Goal: Task Accomplishment & Management: Use online tool/utility

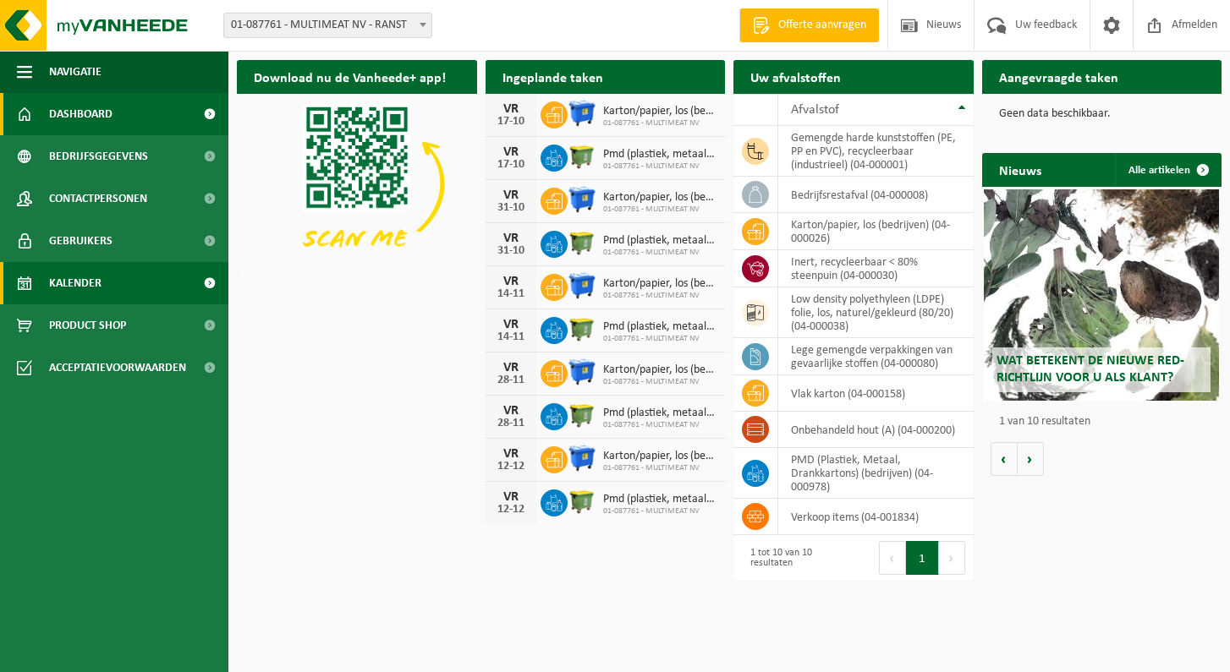
click at [110, 293] on link "Kalender" at bounding box center [114, 283] width 228 height 42
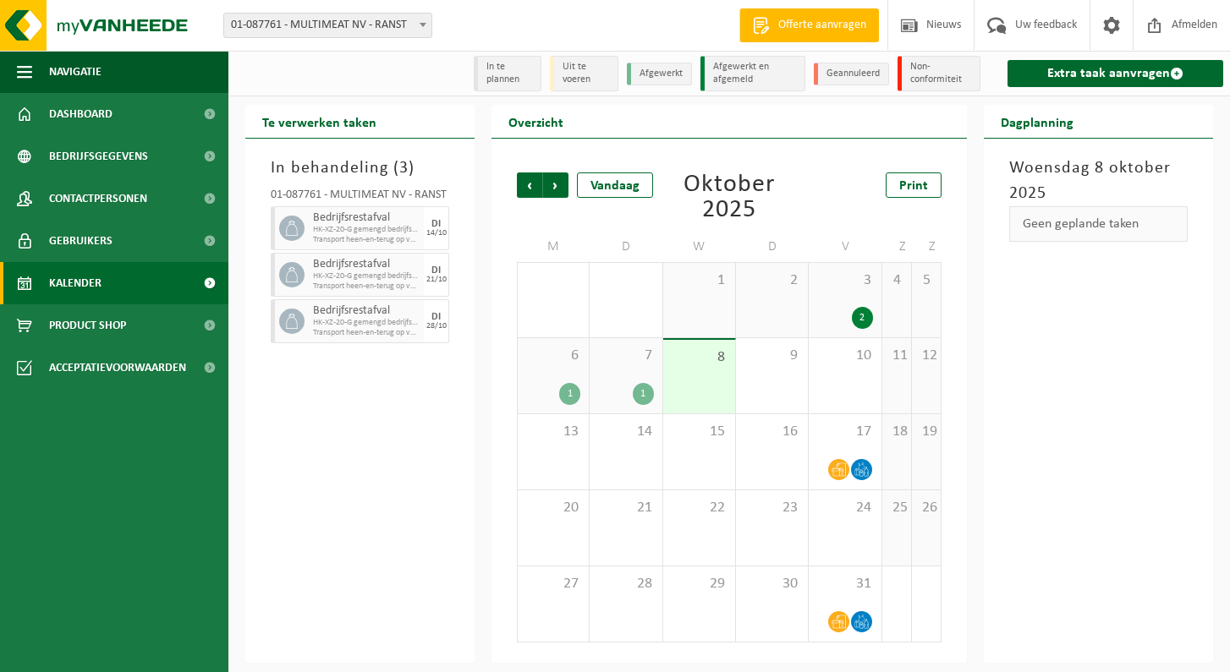
click at [1087, 75] on link "Extra taak aanvragen" at bounding box center [1115, 73] width 216 height 27
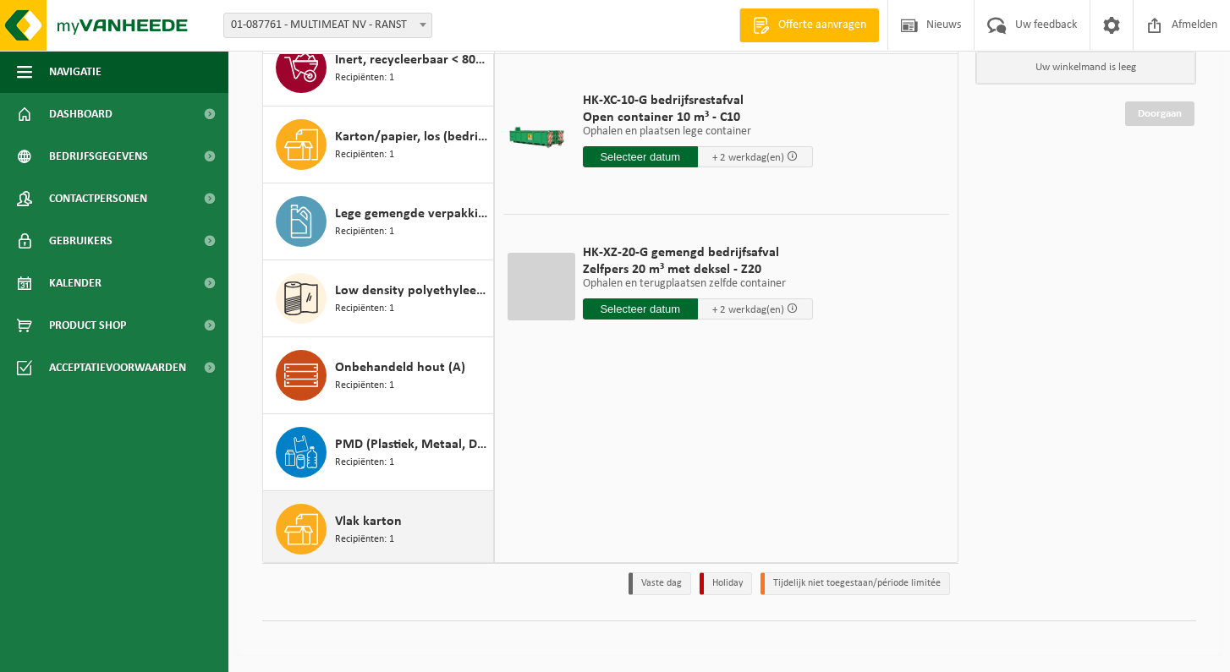
scroll to position [154, 0]
click at [384, 518] on span "Vlak karton" at bounding box center [368, 522] width 67 height 20
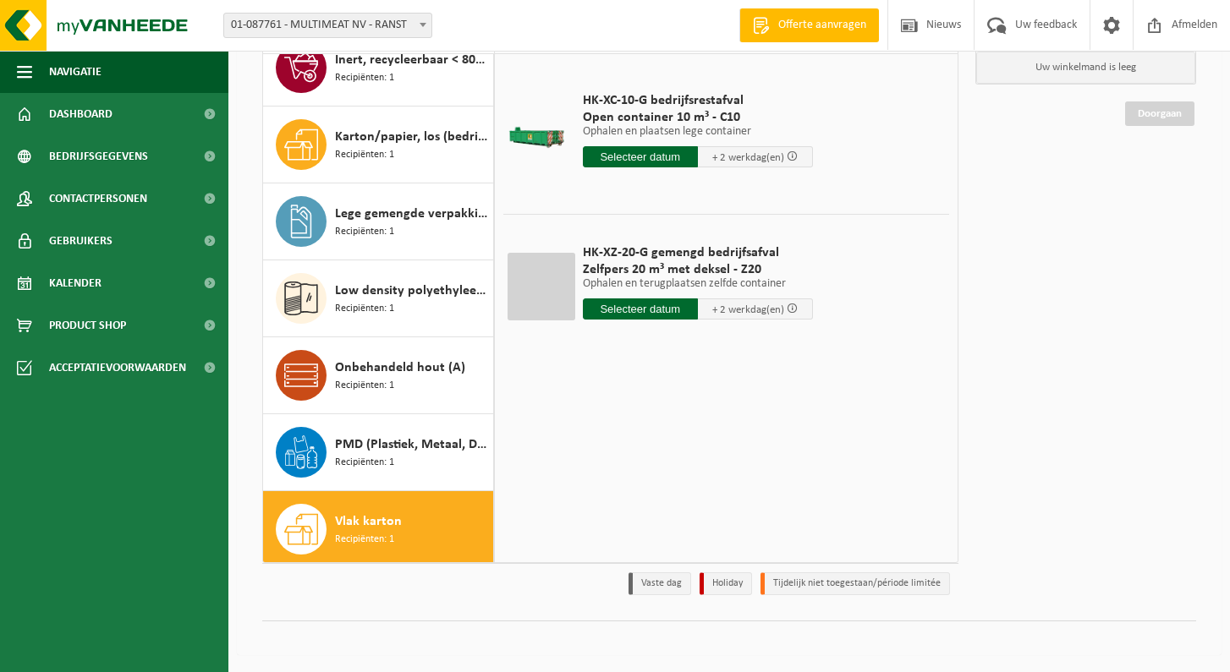
scroll to position [184, 0]
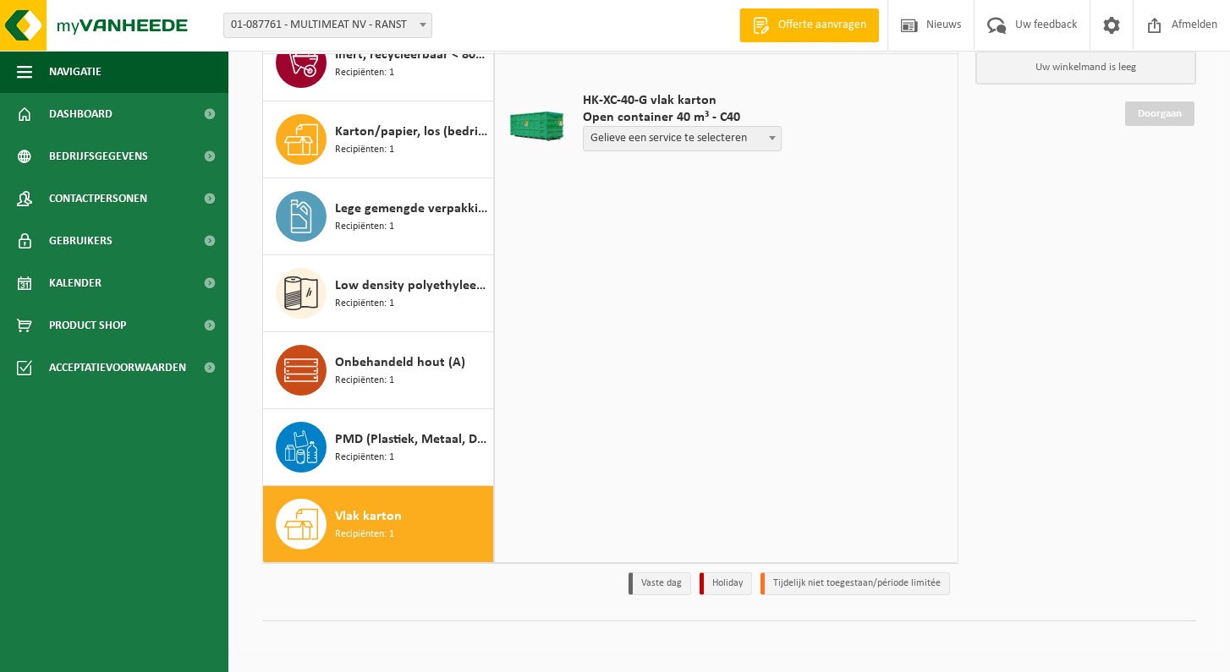
click at [671, 139] on span "Gelieve een service te selecteren" at bounding box center [682, 139] width 197 height 24
select select "P2PL-VEL-033589_HK-XC-40-GN-00_04-000158_46"
click at [637, 171] on input "text" at bounding box center [640, 170] width 115 height 21
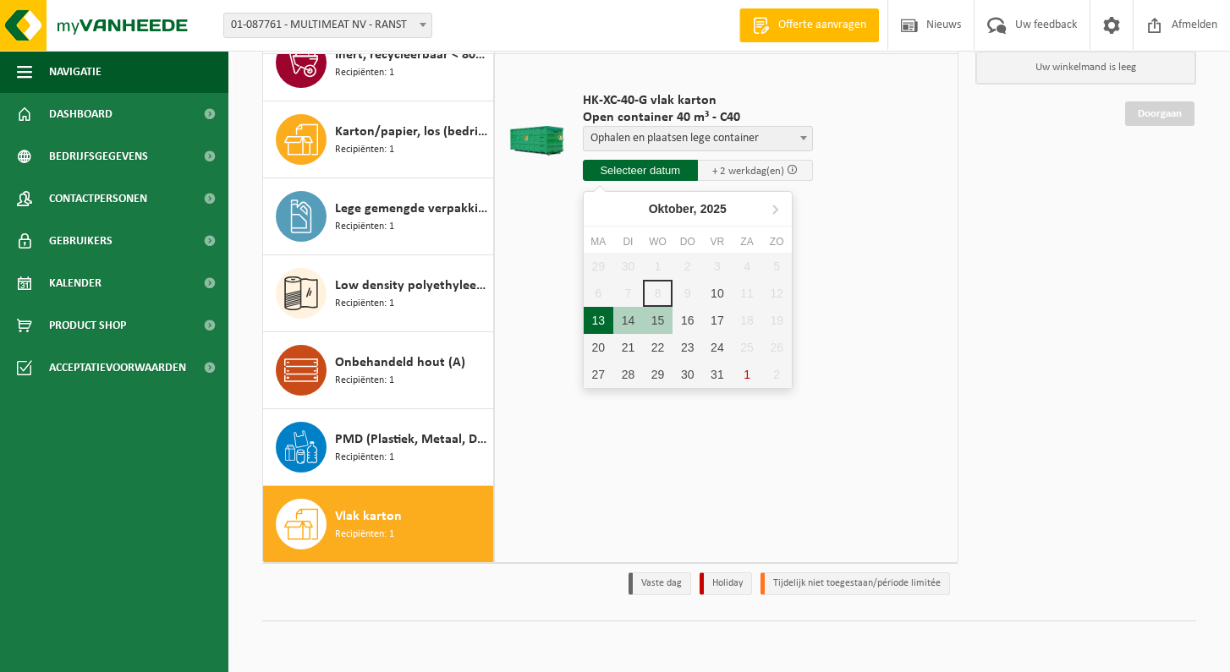
click at [600, 322] on div "13" at bounding box center [599, 320] width 30 height 27
type input "Van 2025-10-13"
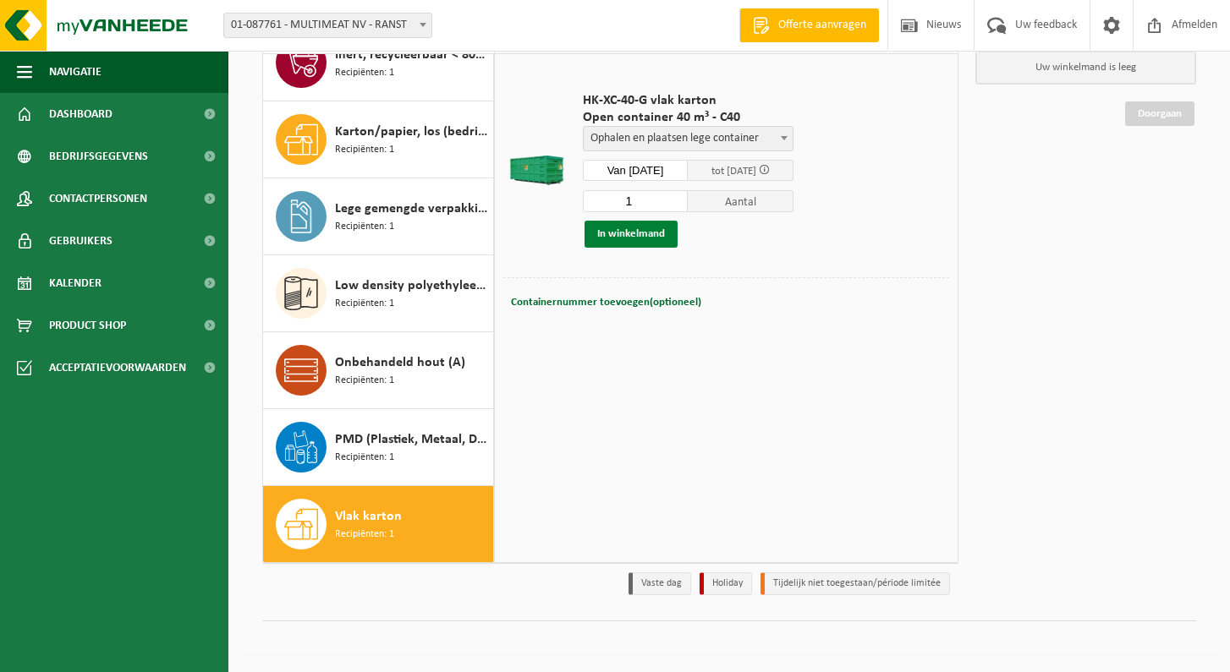
click at [634, 234] on button "In winkelmand" at bounding box center [630, 234] width 93 height 27
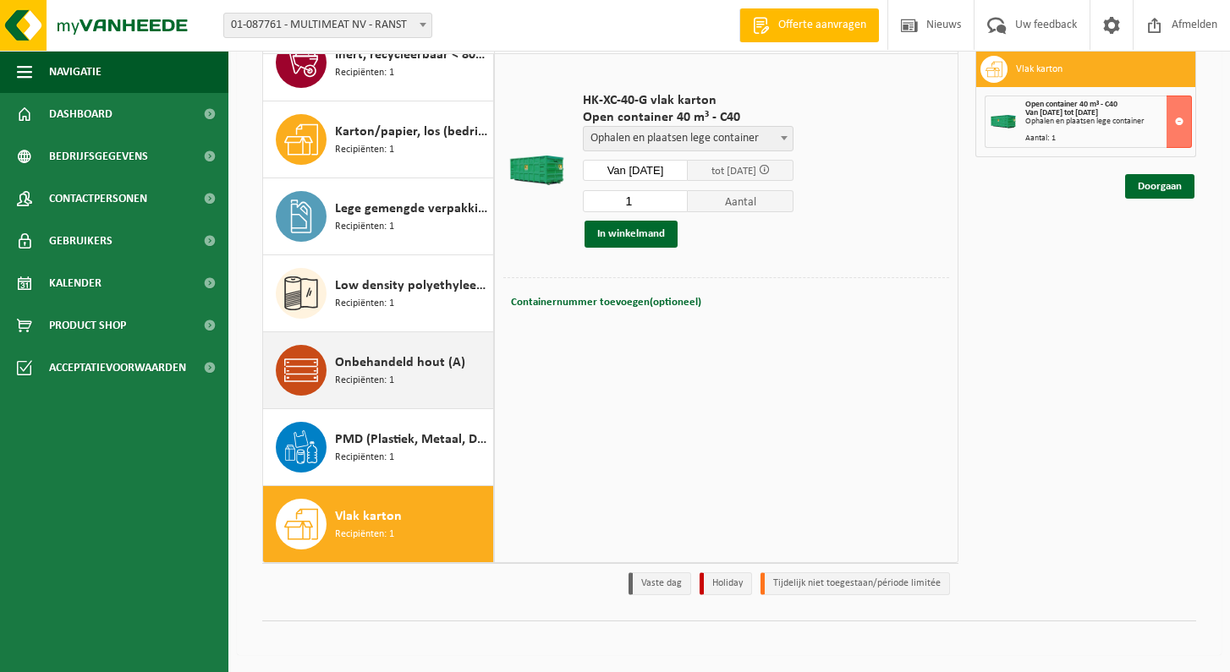
click at [421, 370] on span "Onbehandeld hout (A)" at bounding box center [400, 363] width 130 height 20
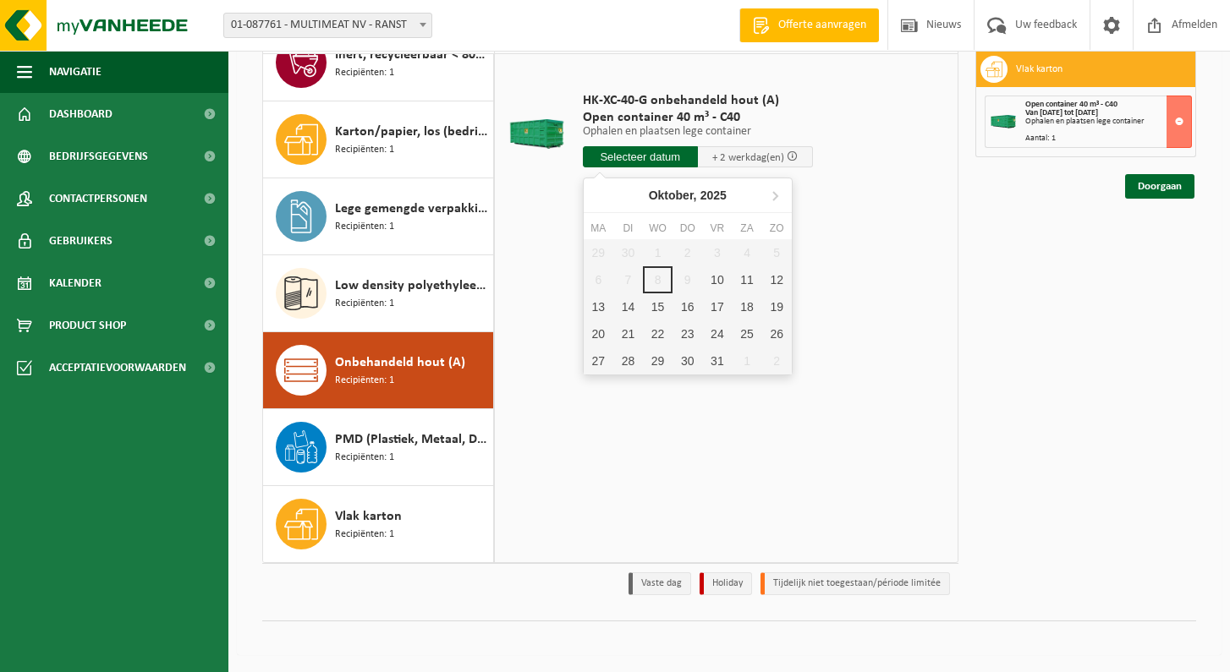
click at [653, 156] on input "text" at bounding box center [640, 156] width 115 height 21
click at [600, 312] on div "13" at bounding box center [599, 306] width 30 height 27
type input "Van 2025-10-13"
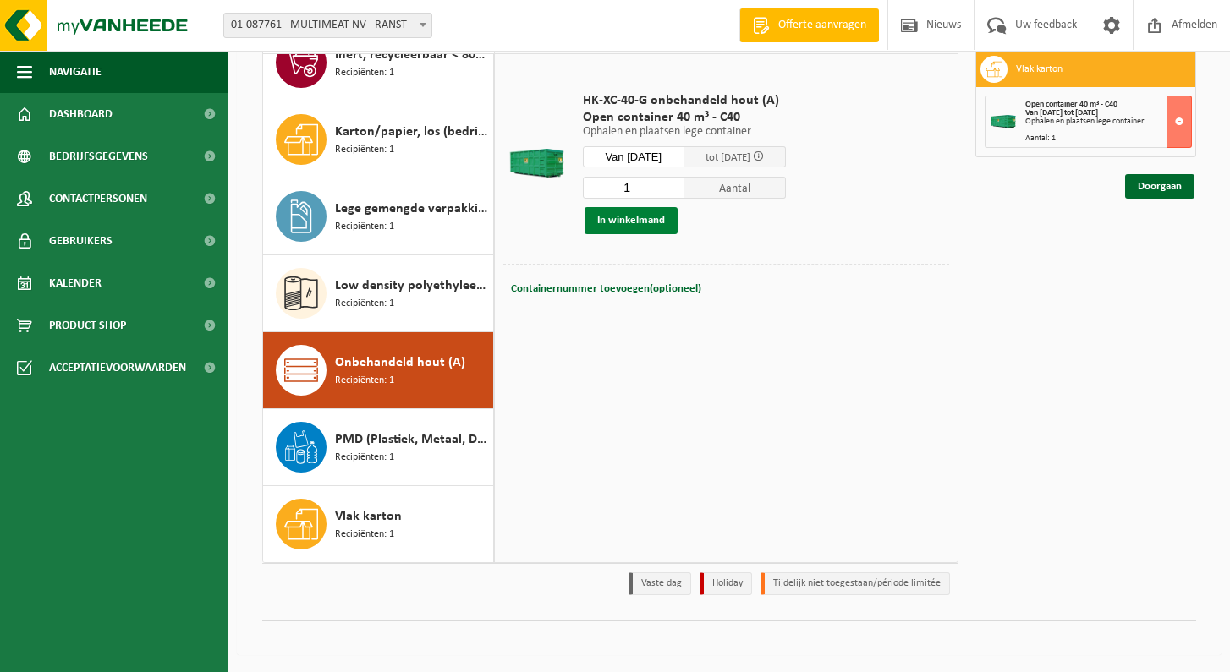
scroll to position [154, 0]
click at [1161, 189] on link "Doorgaan" at bounding box center [1159, 186] width 69 height 25
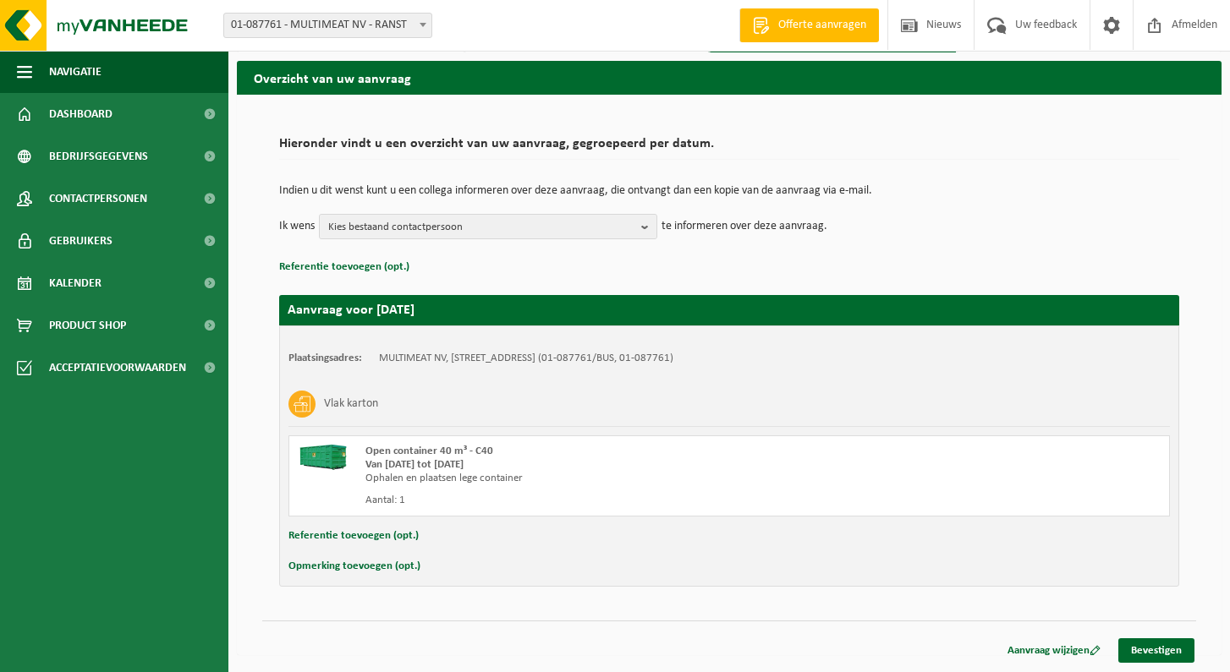
scroll to position [53, 0]
click at [1121, 644] on div "Aanvraag wijzigen Bevestigen" at bounding box center [1094, 650] width 203 height 25
click at [1141, 644] on link "Bevestigen" at bounding box center [1156, 650] width 76 height 25
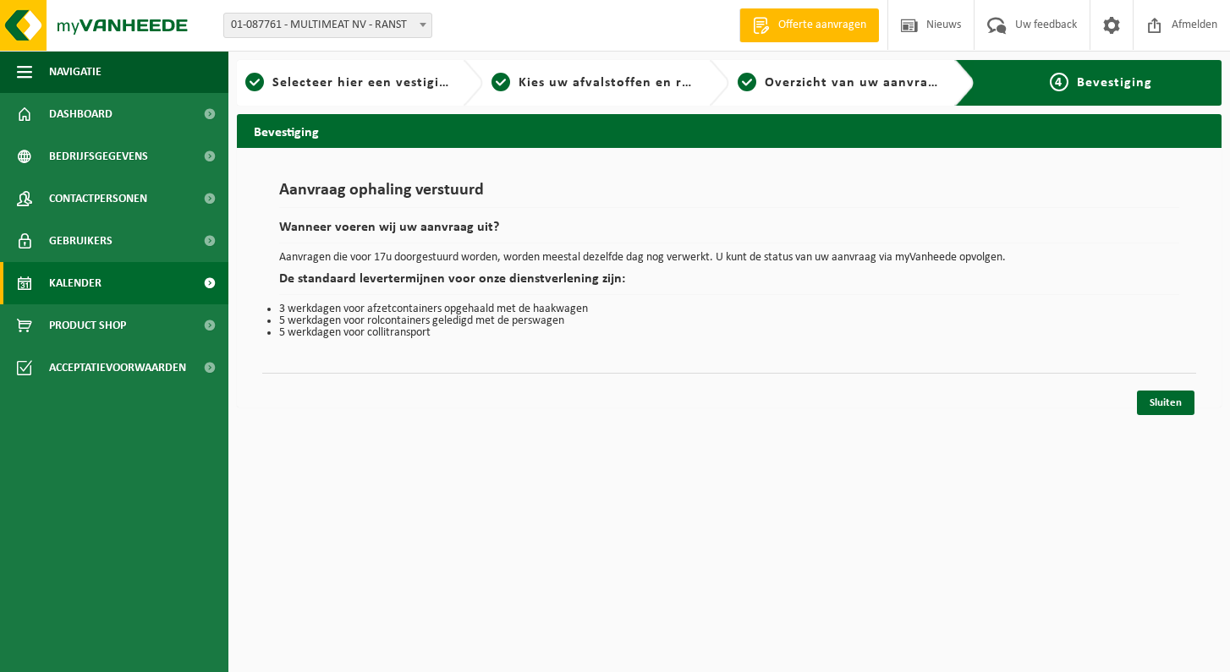
click at [62, 275] on span "Kalender" at bounding box center [75, 283] width 52 height 42
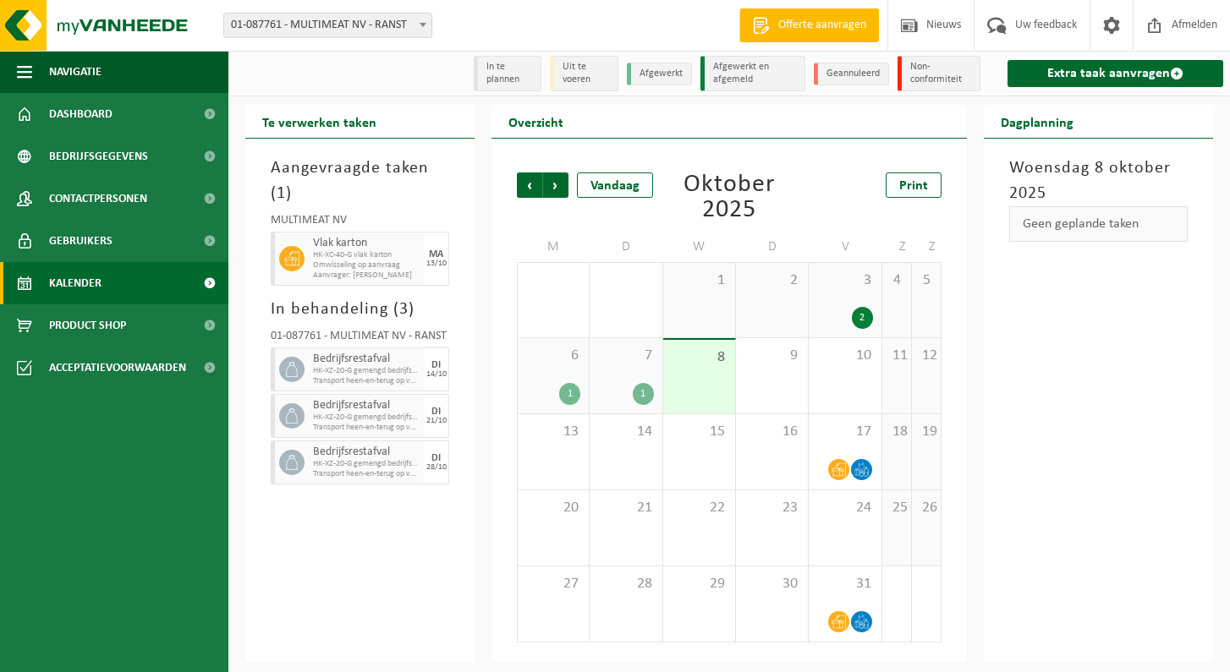
click at [357, 263] on span "Omwisseling op aanvraag" at bounding box center [366, 265] width 107 height 10
click at [1082, 74] on link "Extra taak aanvragen" at bounding box center [1115, 73] width 216 height 27
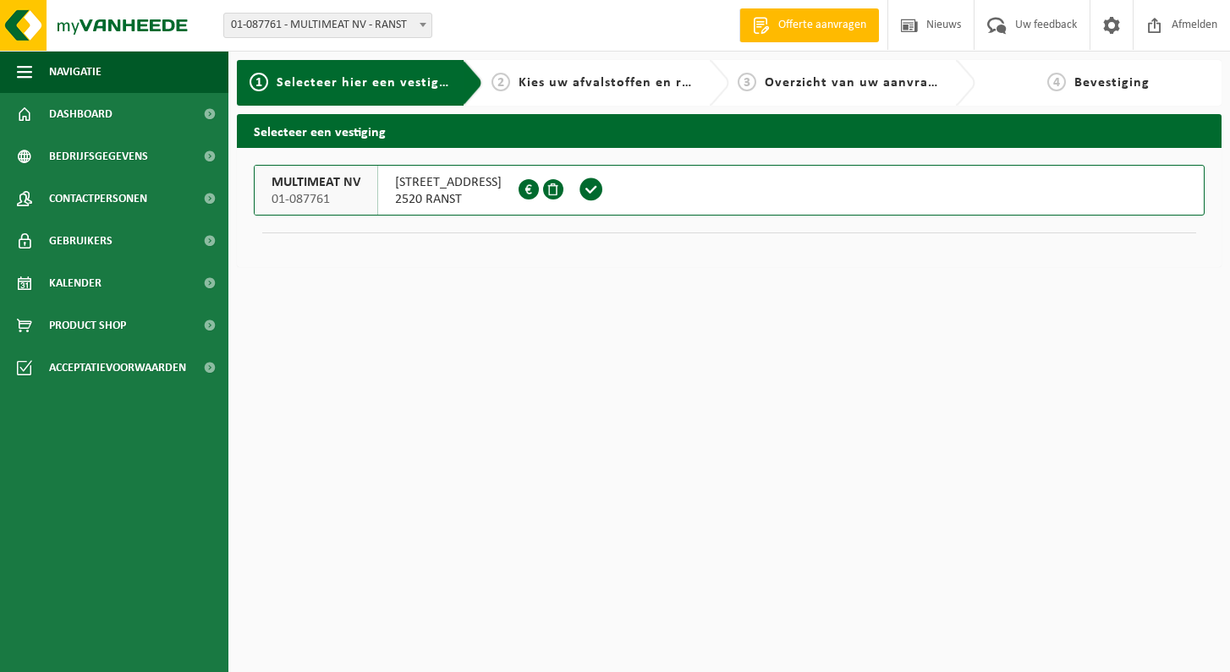
click at [428, 204] on span "2520 RANST" at bounding box center [448, 199] width 107 height 17
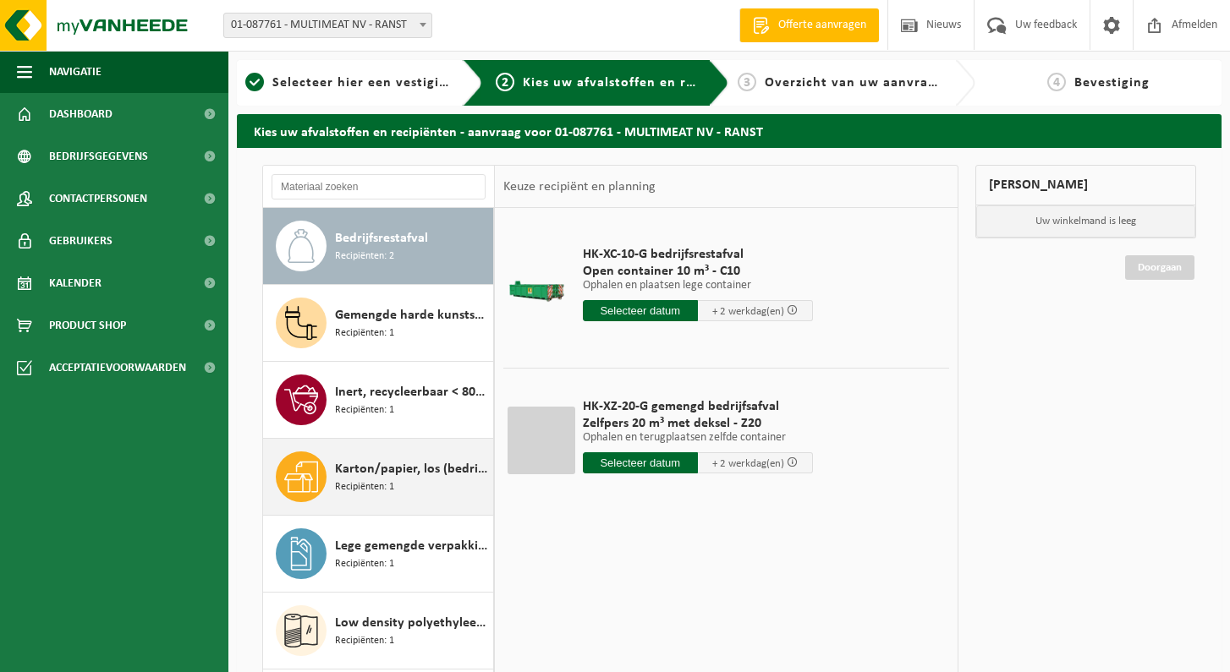
click at [386, 399] on span "Inert, recycleerbaar < 80% steenpuin" at bounding box center [412, 392] width 154 height 20
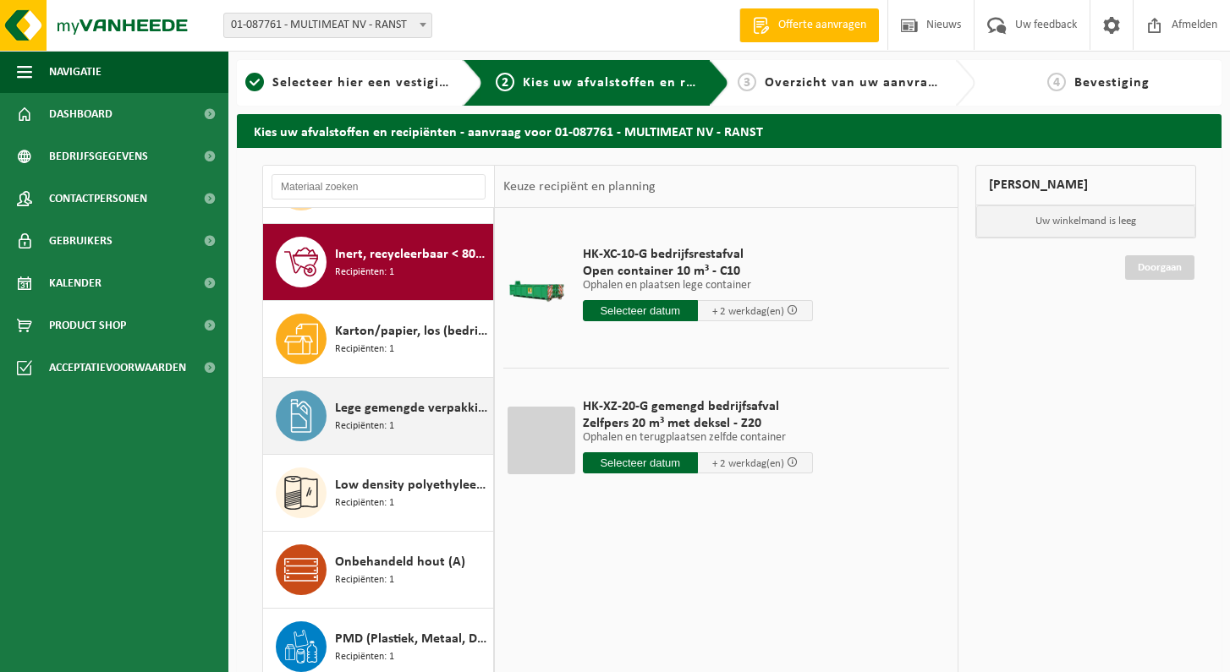
scroll to position [154, 0]
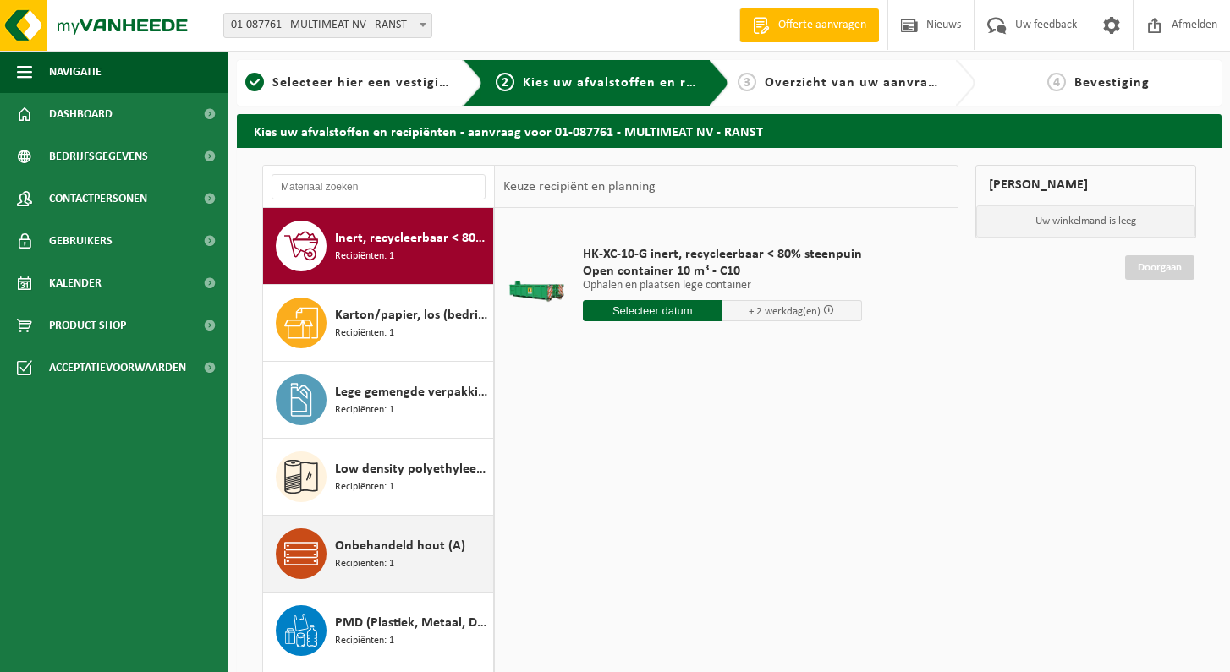
click at [382, 550] on span "Onbehandeld hout (A)" at bounding box center [400, 546] width 130 height 20
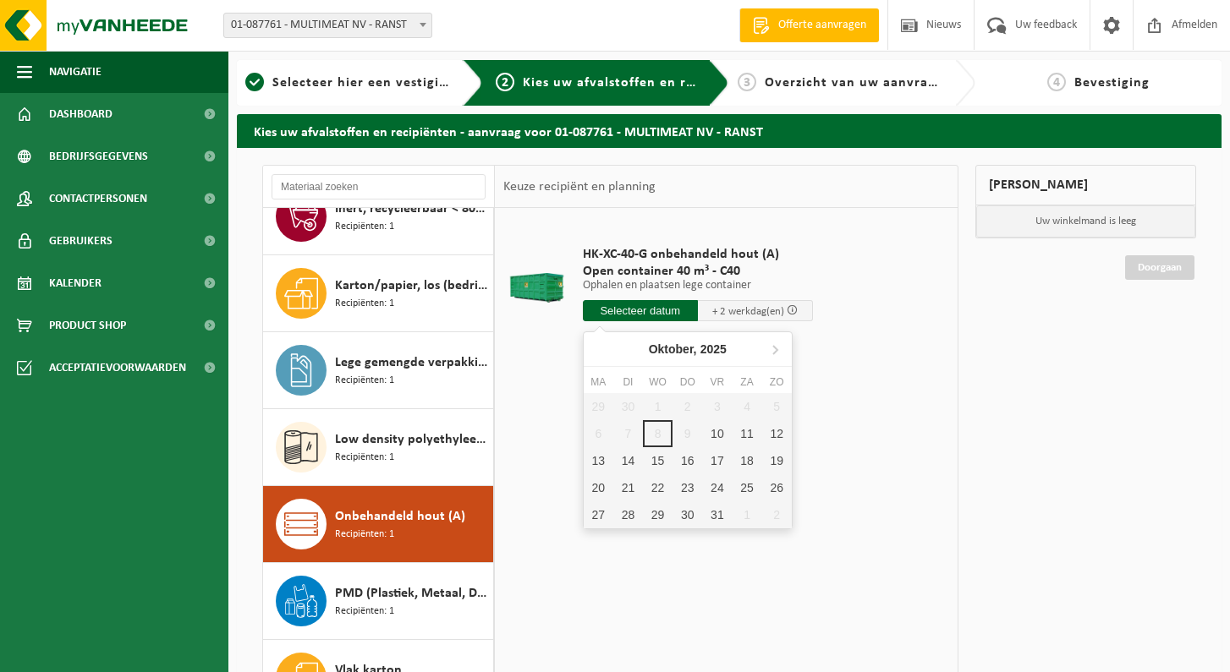
click at [645, 310] on input "text" at bounding box center [640, 310] width 115 height 21
click at [593, 469] on div "13" at bounding box center [599, 460] width 30 height 27
type input "Van 2025-10-13"
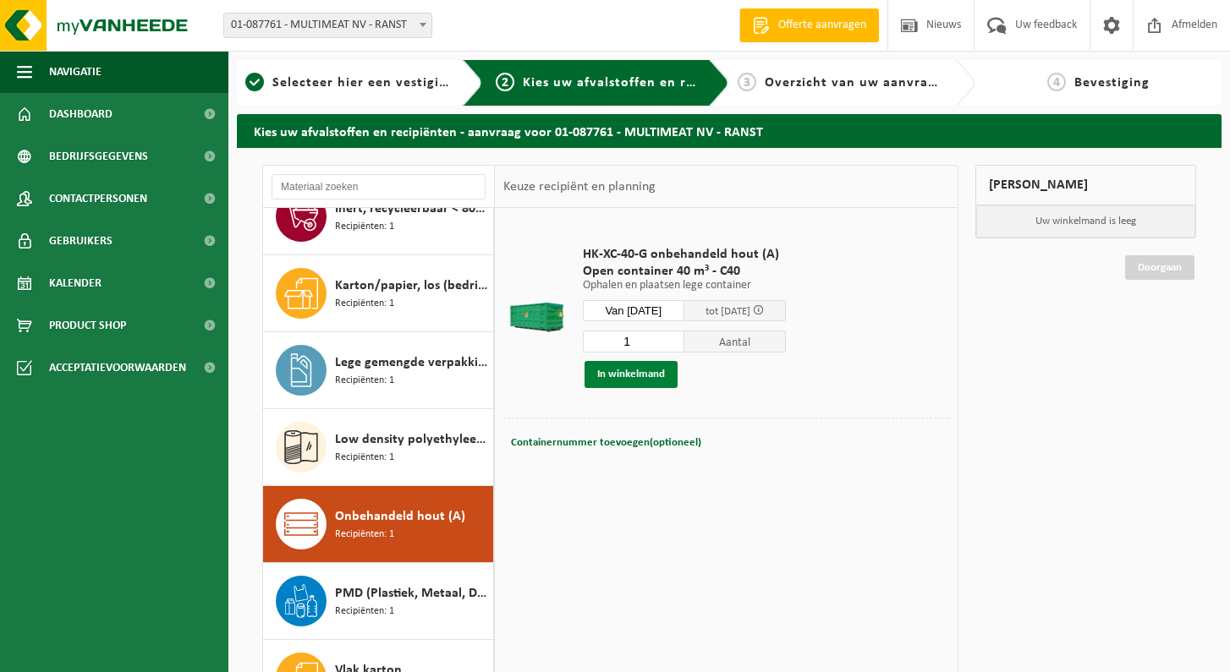
click at [629, 372] on button "In winkelmand" at bounding box center [630, 374] width 93 height 27
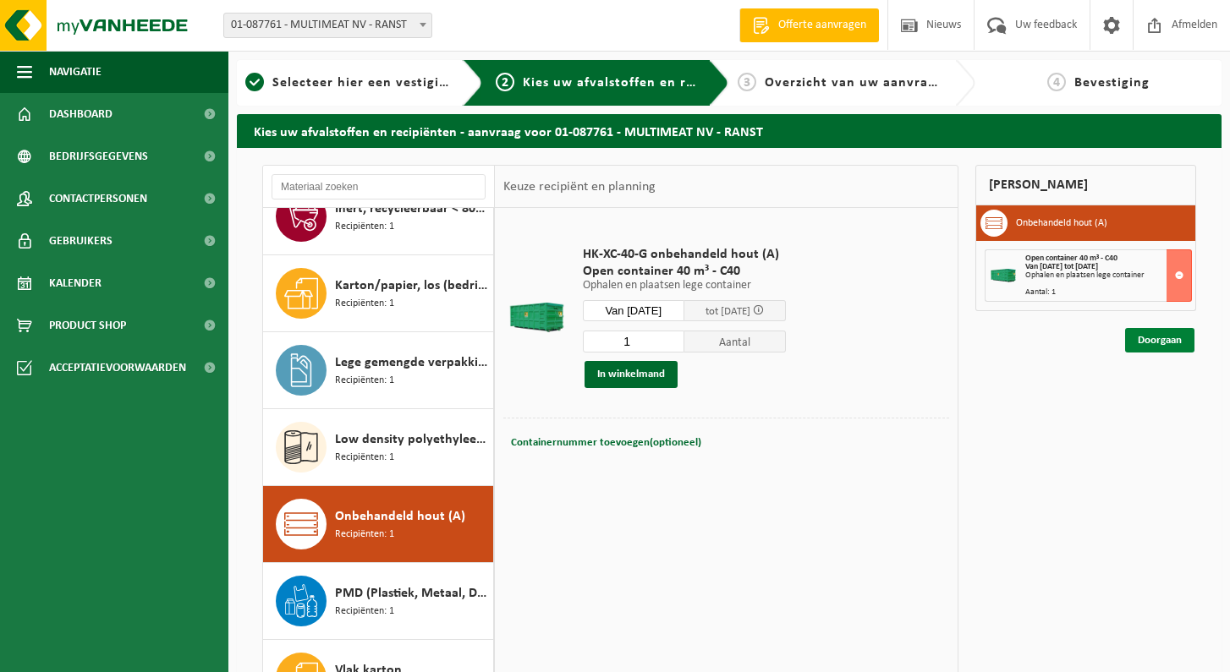
click at [1164, 340] on link "Doorgaan" at bounding box center [1159, 340] width 69 height 25
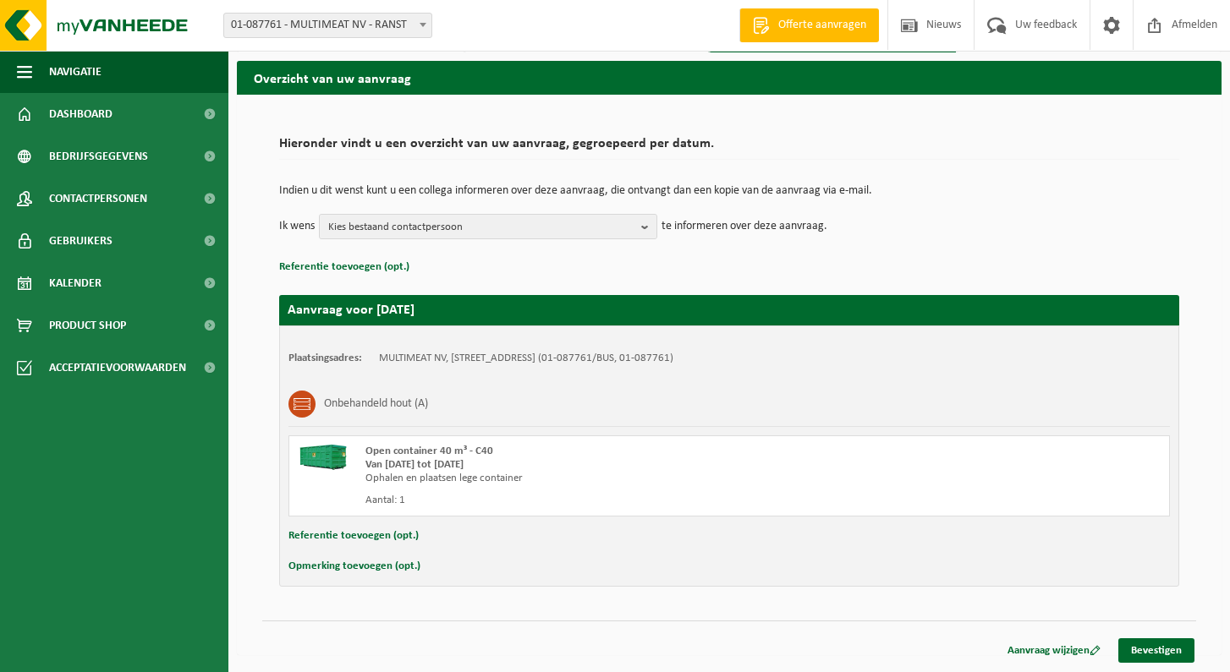
scroll to position [53, 0]
click at [1138, 645] on link "Bevestigen" at bounding box center [1156, 650] width 76 height 25
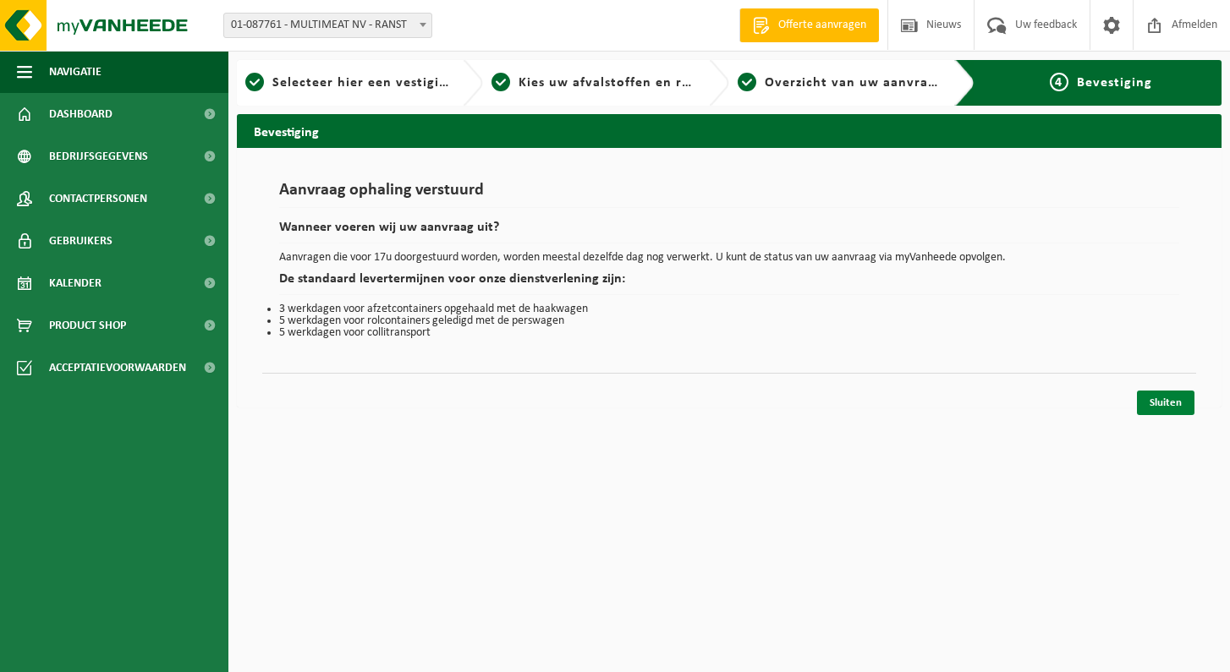
click at [1157, 399] on link "Sluiten" at bounding box center [1166, 403] width 58 height 25
